Goal: Book appointment/travel/reservation

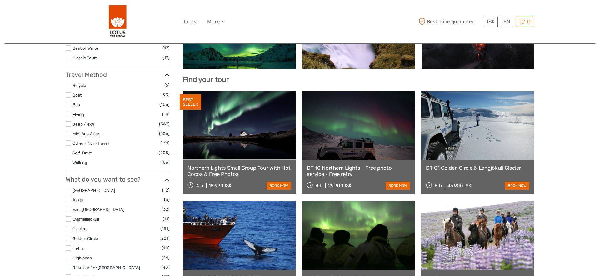
scroll to position [232, 0]
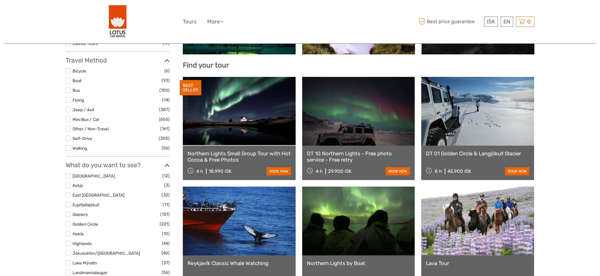
select select
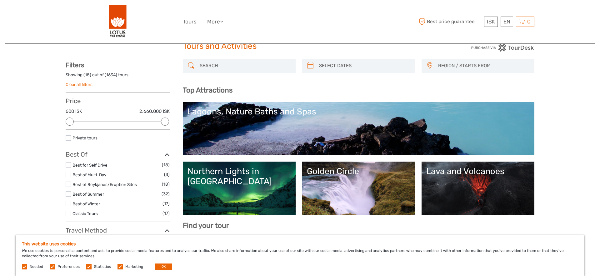
scroll to position [0, 0]
click at [222, 119] on link "Lagoons, Nature Baths and Spas" at bounding box center [359, 129] width 342 height 44
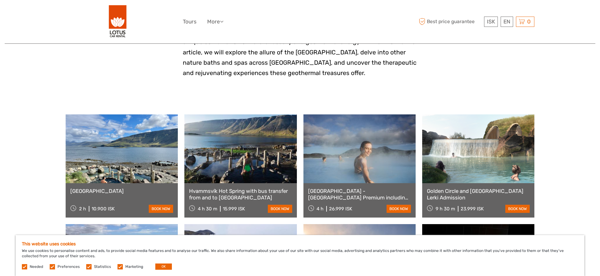
scroll to position [217, 0]
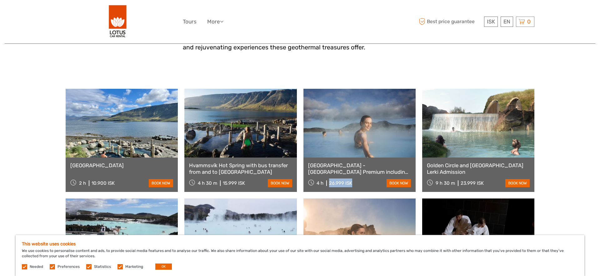
drag, startPoint x: 328, startPoint y: 185, endPoint x: 355, endPoint y: 183, distance: 26.7
click at [356, 183] on div "4 h 26.999 ISK book now" at bounding box center [359, 183] width 103 height 9
copy div "26.999 ISK"
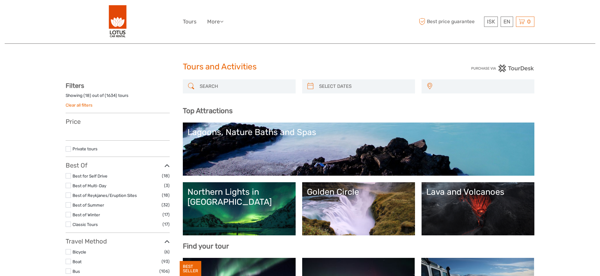
select select
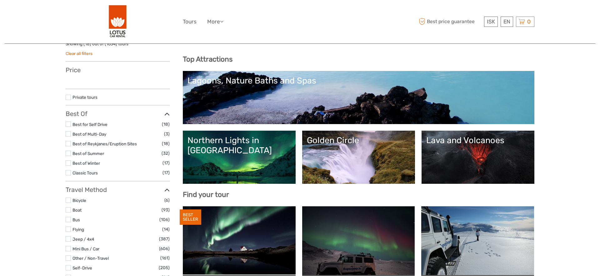
select select
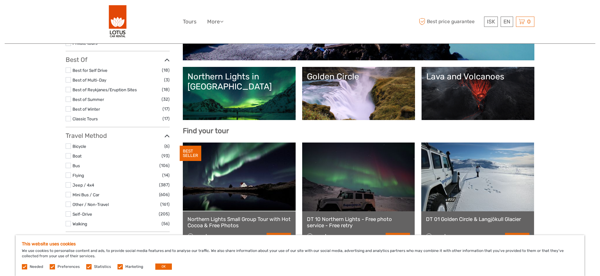
scroll to position [117, 0]
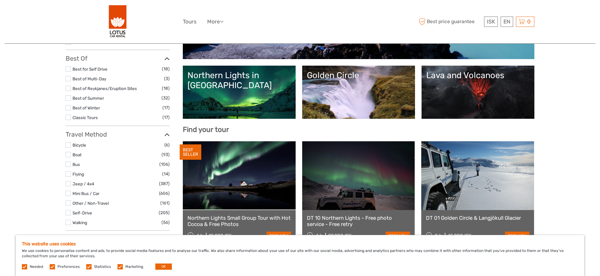
click at [486, 117] on div "Lava and Volcanoes" at bounding box center [478, 92] width 113 height 53
click at [481, 93] on link "Lava and Volcanoes" at bounding box center [477, 92] width 103 height 44
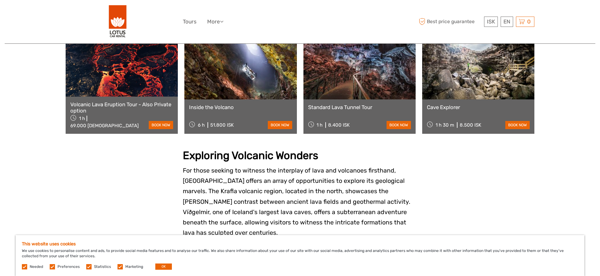
scroll to position [386, 0]
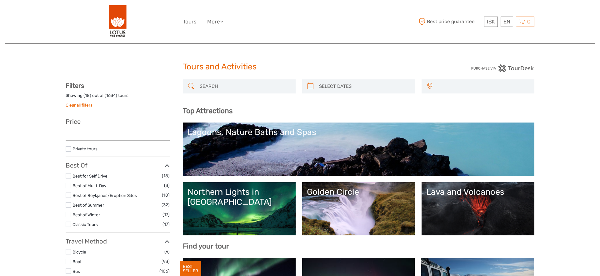
select select
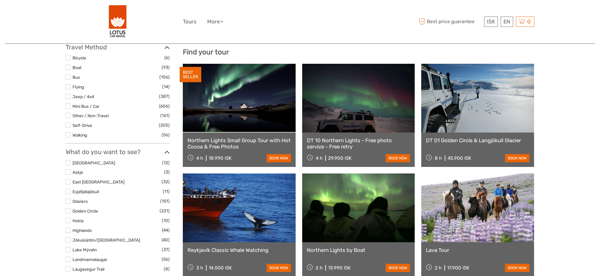
select select
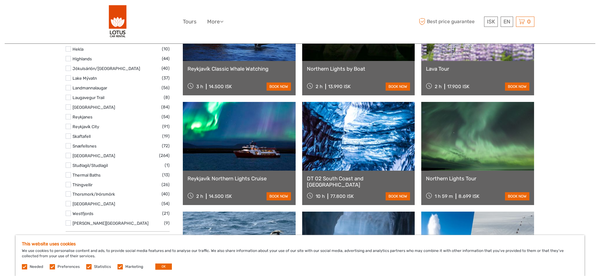
scroll to position [365, 0]
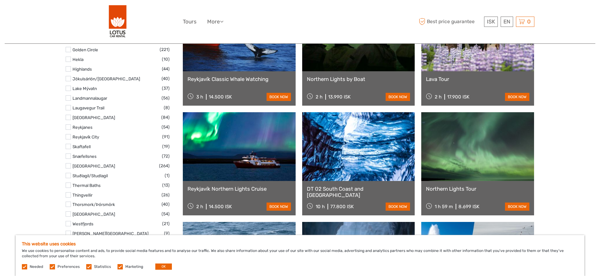
click at [347, 174] on link at bounding box center [358, 146] width 113 height 69
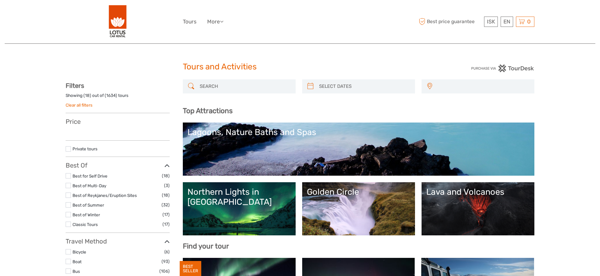
select select
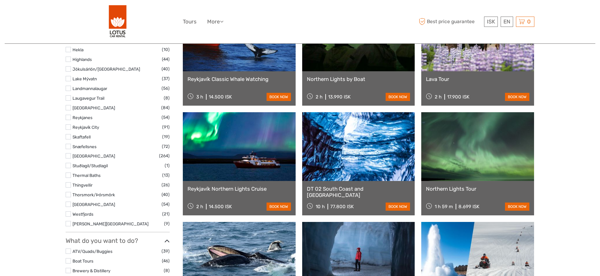
click at [130, 21] on div at bounding box center [124, 22] width 117 height 34
select select
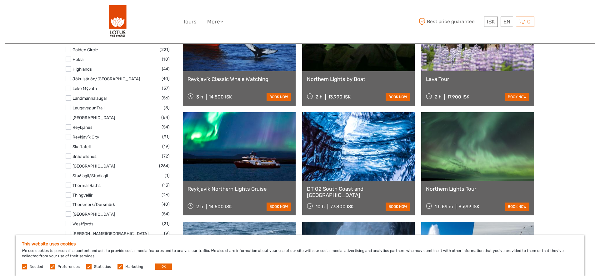
click at [118, 21] on img at bounding box center [118, 22] width 18 height 34
